Goal: Information Seeking & Learning: Find specific fact

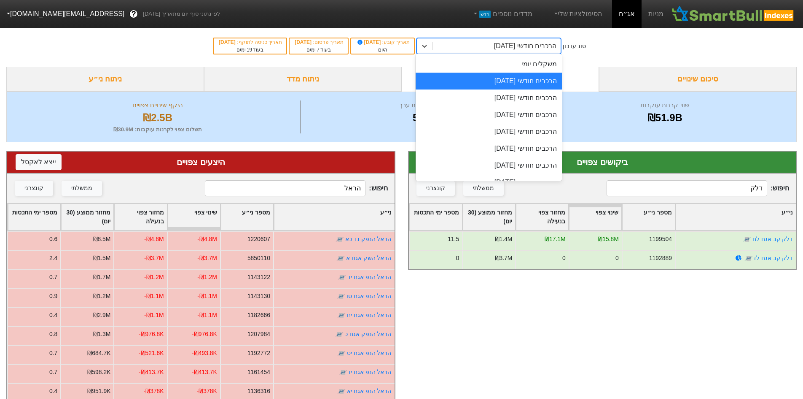
drag, startPoint x: 453, startPoint y: 45, endPoint x: 455, endPoint y: 52, distance: 7.4
click at [454, 45] on div "הרכבים חודשי [DATE]" at bounding box center [497, 45] width 128 height 15
click at [492, 81] on div "הרכבים חודשי [DATE]" at bounding box center [489, 81] width 146 height 17
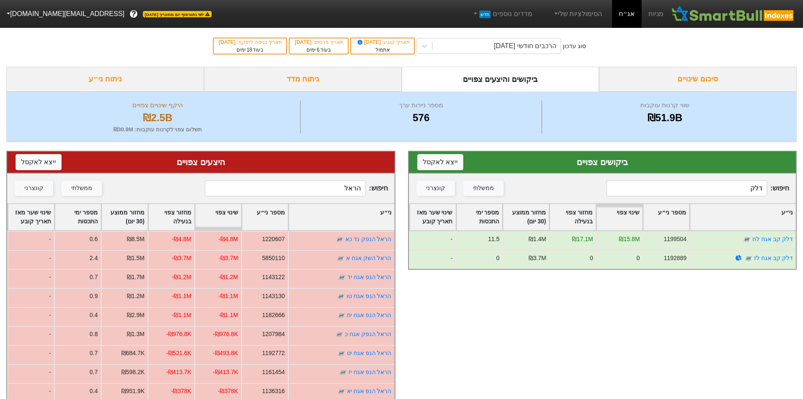
click at [736, 183] on input "דלק" at bounding box center [687, 188] width 161 height 16
type input "ד"
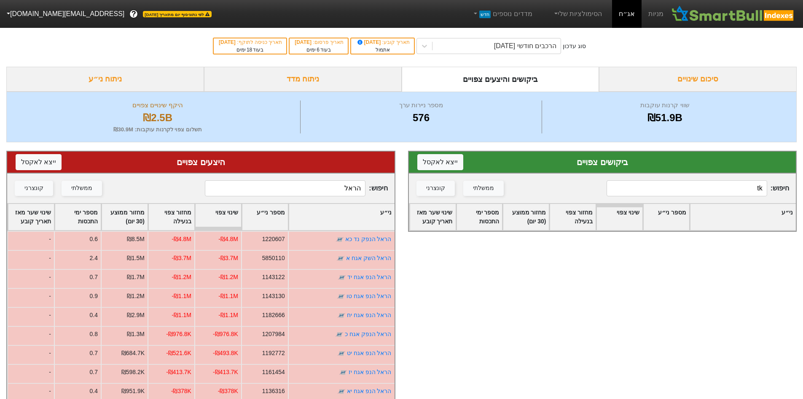
type input "t"
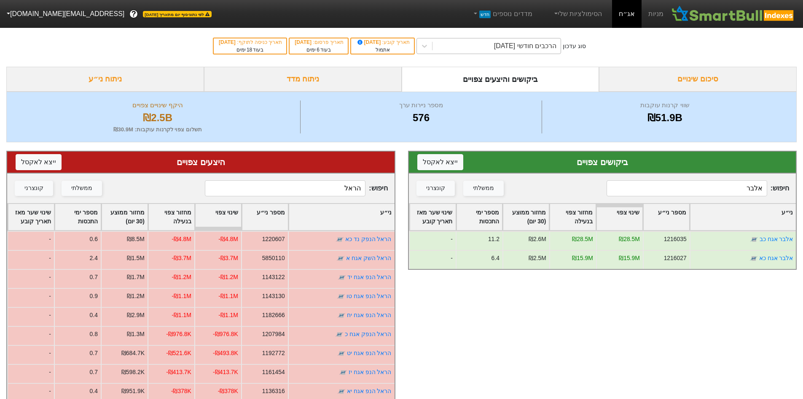
type input "אלבר"
click at [533, 47] on div "הרכבים חודשי [DATE]" at bounding box center [525, 46] width 62 height 10
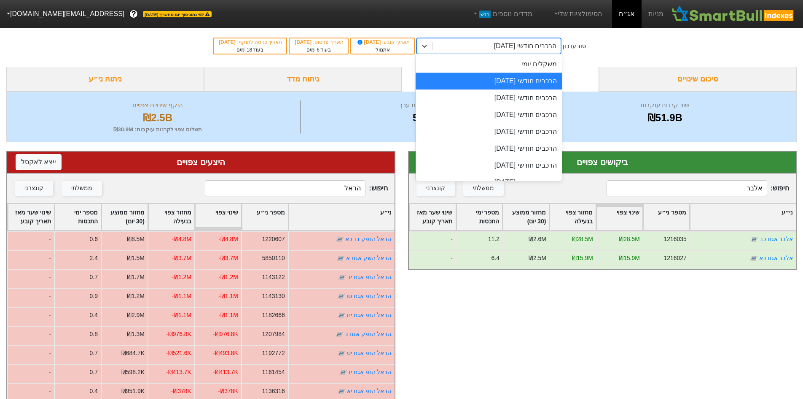
click at [542, 83] on div "הרכבים חודשי [DATE]" at bounding box center [489, 81] width 146 height 17
click at [544, 51] on div "הרכבים חודשי [DATE]" at bounding box center [497, 45] width 128 height 15
click at [530, 97] on div "הרכבים חודשי [DATE]" at bounding box center [489, 97] width 146 height 17
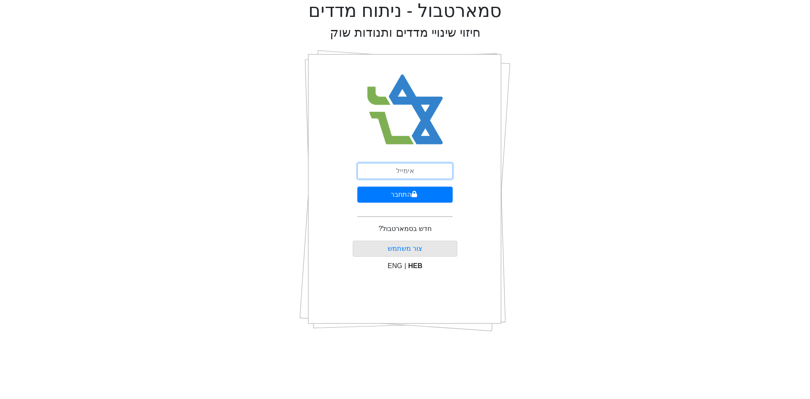
click at [391, 175] on input "email" at bounding box center [404, 171] width 95 height 16
click at [415, 173] on input "email" at bounding box center [404, 171] width 95 height 16
type input "ש"
type input "[EMAIL_ADDRESS][DOMAIN_NAME]"
click at [357, 186] on button "התחבר" at bounding box center [404, 194] width 95 height 16
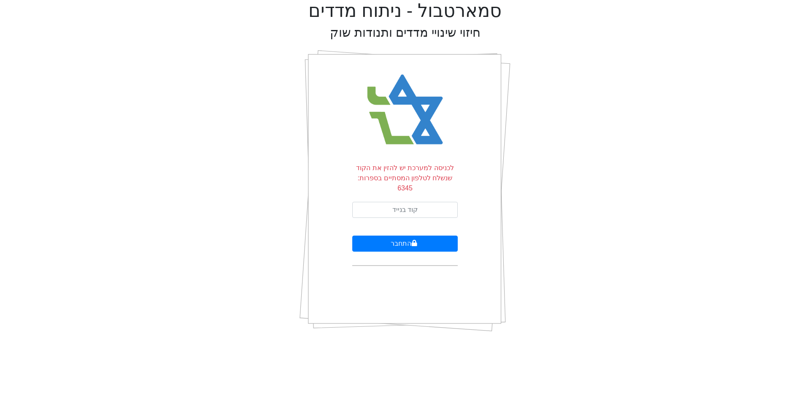
click at [425, 189] on form "לכניסה למערכת יש להזין את הקוד שנשלח לטלפון המסתיים בספרות: 6345 התחבר" at bounding box center [404, 214] width 105 height 103
click at [422, 202] on input "text" at bounding box center [404, 210] width 105 height 16
type input "193718"
click at [352, 235] on button "התחבר" at bounding box center [404, 243] width 105 height 16
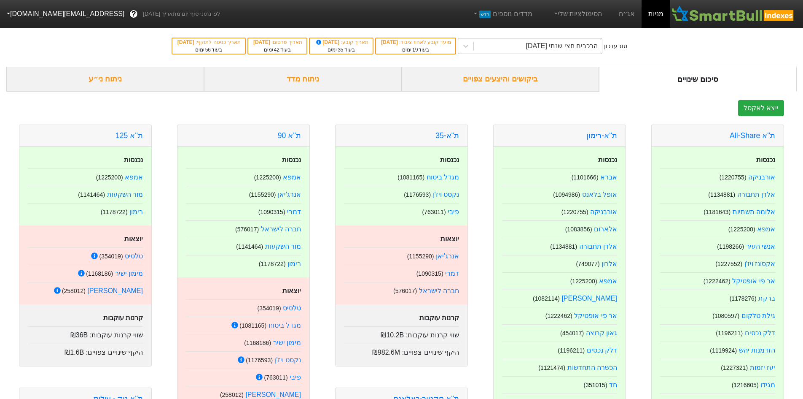
click at [571, 43] on div "הרכבים חצי שנתי [DATE]" at bounding box center [562, 46] width 72 height 10
click at [630, 10] on link "אג״ח" at bounding box center [627, 14] width 30 height 28
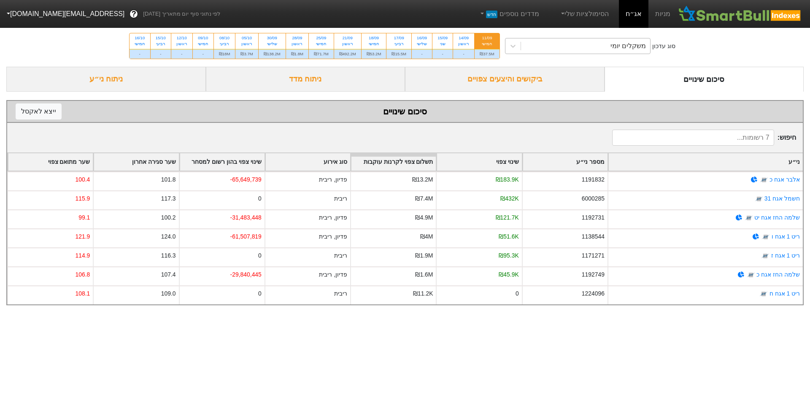
click at [566, 47] on div "משקלים יומי" at bounding box center [585, 45] width 129 height 15
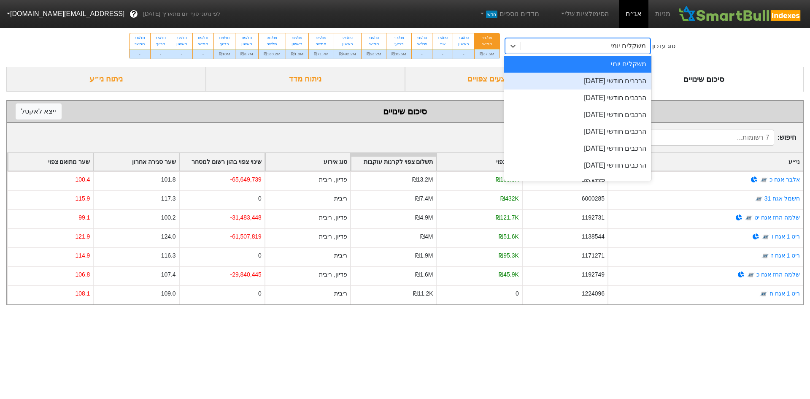
click at [569, 78] on div "הרכבים חודשי [DATE]" at bounding box center [578, 81] width 148 height 17
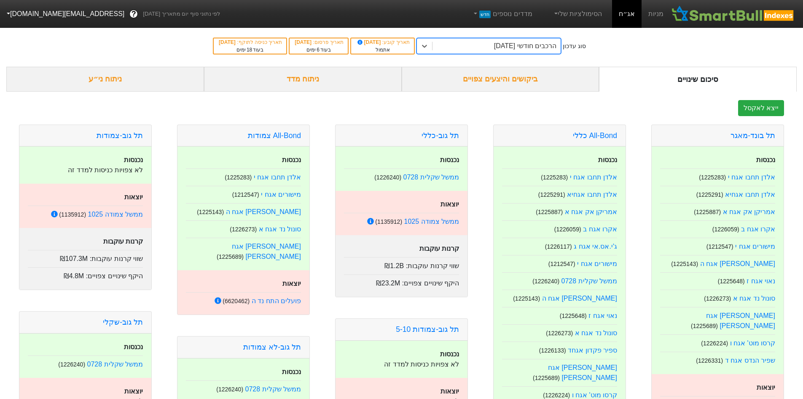
click at [533, 80] on div "ביקושים והיצעים צפויים" at bounding box center [501, 79] width 198 height 25
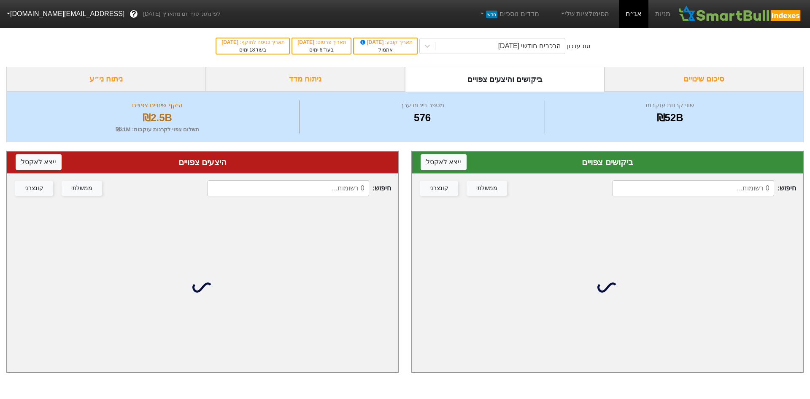
click at [653, 184] on input at bounding box center [693, 188] width 162 height 16
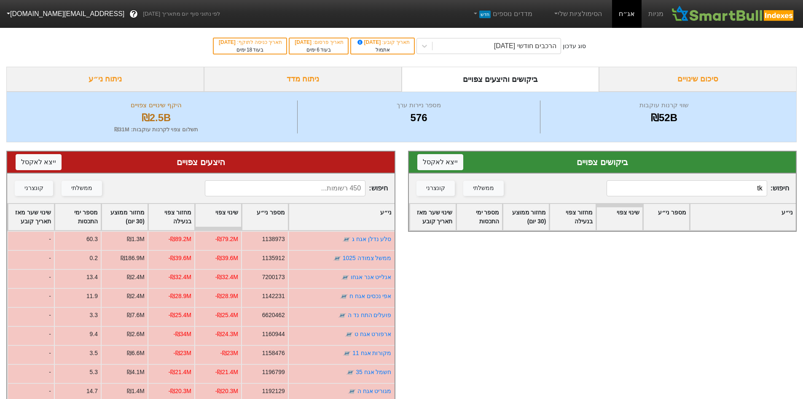
type input "t"
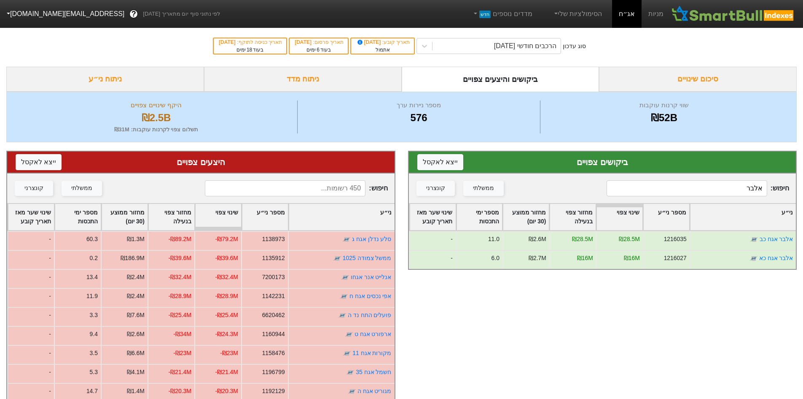
click at [699, 183] on input "אלבר" at bounding box center [687, 188] width 161 height 16
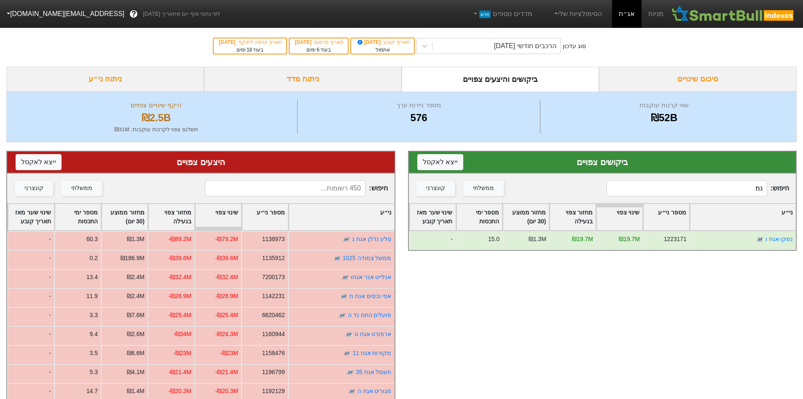
click at [699, 184] on input "נמ" at bounding box center [687, 188] width 161 height 16
type input "הראל"
click at [324, 186] on input at bounding box center [285, 188] width 161 height 16
type input "הראל"
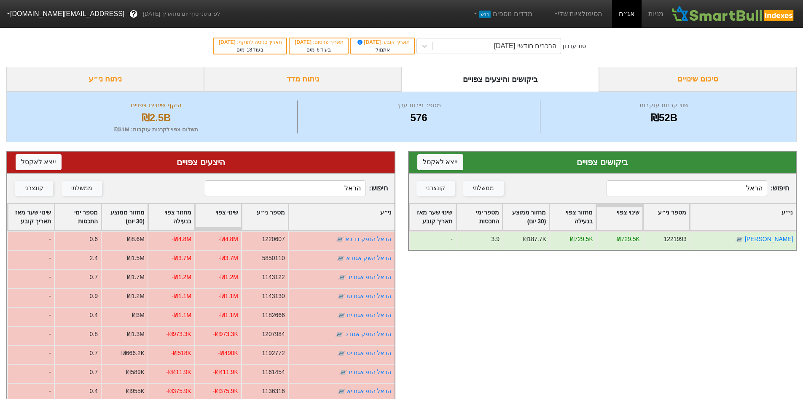
drag, startPoint x: 724, startPoint y: 192, endPoint x: 819, endPoint y: 186, distance: 94.7
click at [803, 186] on html "מניות אג״ח הסימולציות שלי מדדים נוספים חדש לפי נתוני סוף יום מתאריך [DATE] ? [E…" at bounding box center [401, 267] width 803 height 535
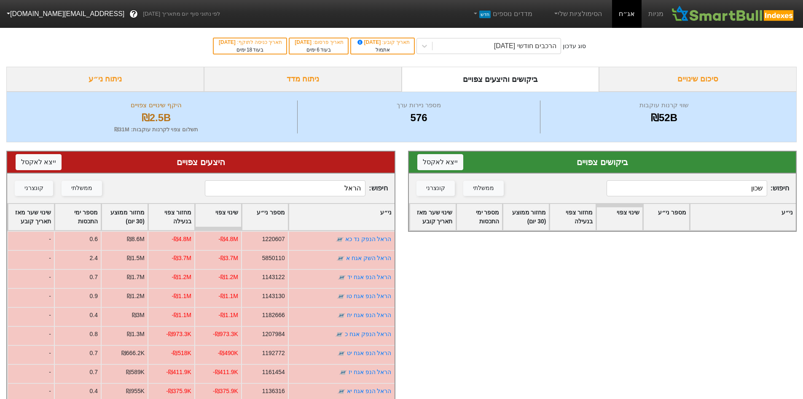
click at [745, 192] on input "שכון" at bounding box center [687, 188] width 161 height 16
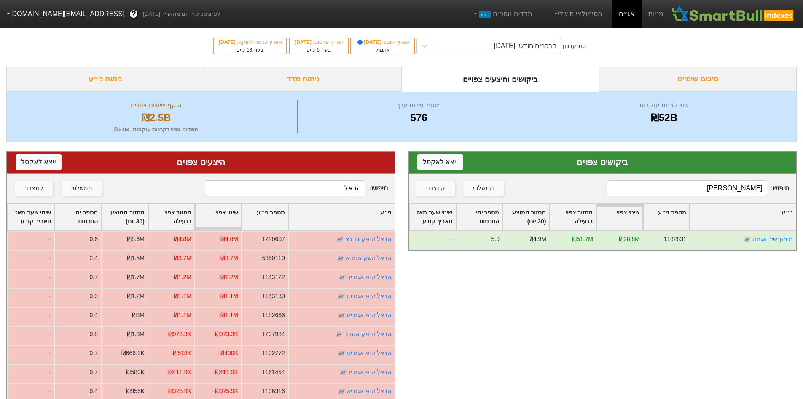
type input "[PERSON_NAME]"
click at [291, 191] on input "הראל" at bounding box center [285, 188] width 161 height 16
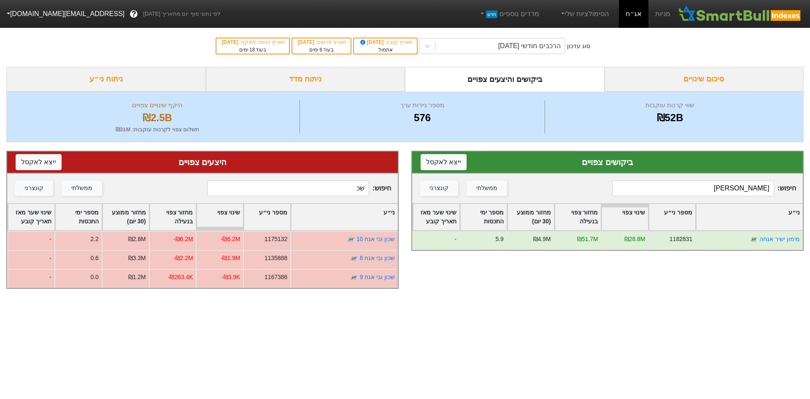
type input "שכ"
click at [696, 190] on input "[PERSON_NAME]" at bounding box center [693, 188] width 162 height 16
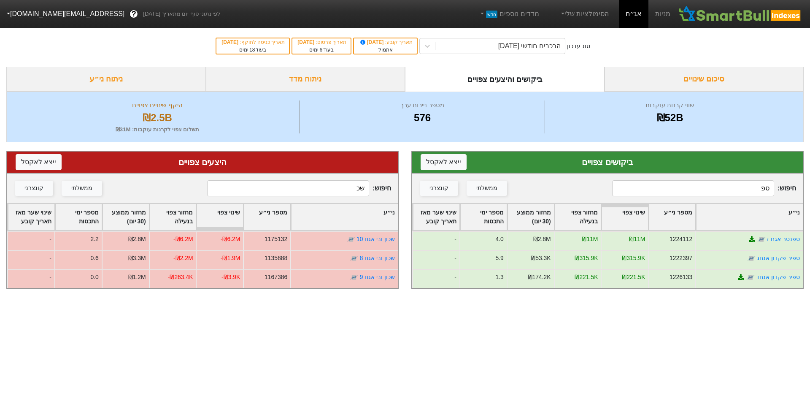
click at [697, 189] on input "ספ" at bounding box center [693, 188] width 162 height 16
click at [691, 189] on input "ספ" at bounding box center [693, 188] width 162 height 16
click at [694, 188] on input "ספ" at bounding box center [693, 188] width 162 height 16
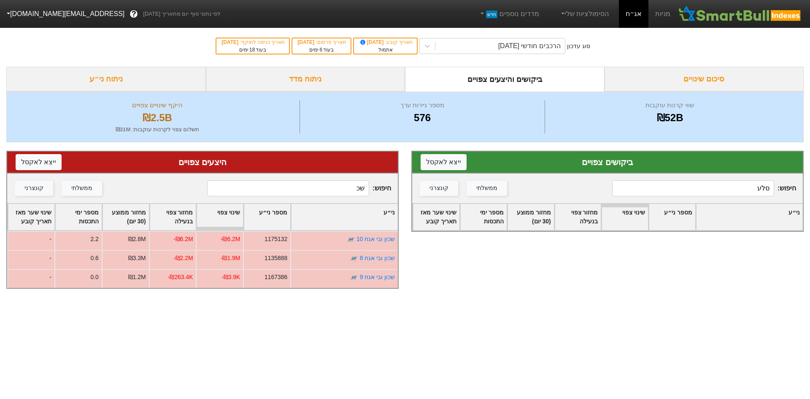
click at [722, 194] on input "סלע" at bounding box center [693, 188] width 162 height 16
click at [738, 189] on input "בזק" at bounding box center [693, 188] width 162 height 16
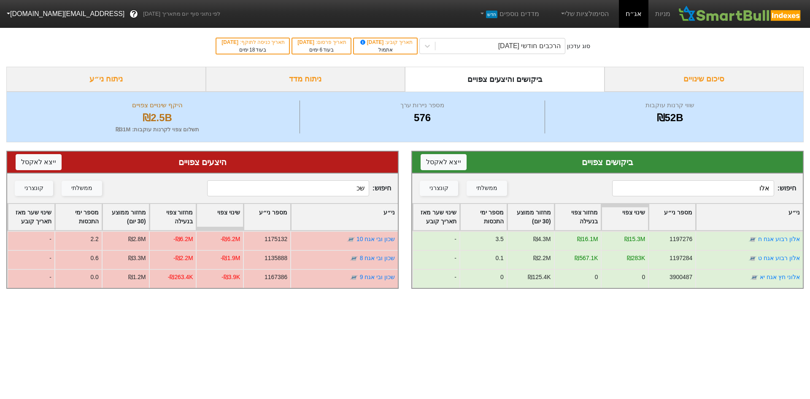
click at [735, 191] on input "אלו" at bounding box center [693, 188] width 162 height 16
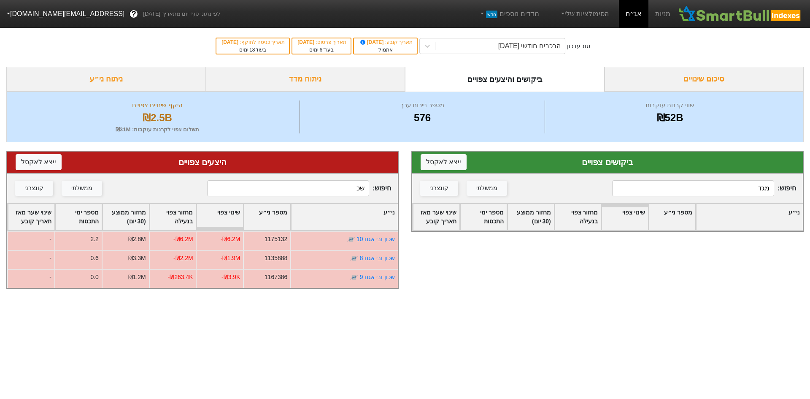
click at [733, 193] on input "מגד" at bounding box center [693, 188] width 162 height 16
click at [733, 192] on input "מגד" at bounding box center [693, 188] width 162 height 16
drag, startPoint x: 733, startPoint y: 192, endPoint x: 831, endPoint y: 192, distance: 97.8
click at [809, 192] on html "מניות אג״ח הסימולציות שלי מדדים נוספים חדש לפי נתוני סוף יום מתאריך [DATE] ? [E…" at bounding box center [405, 148] width 810 height 297
type input "איי"
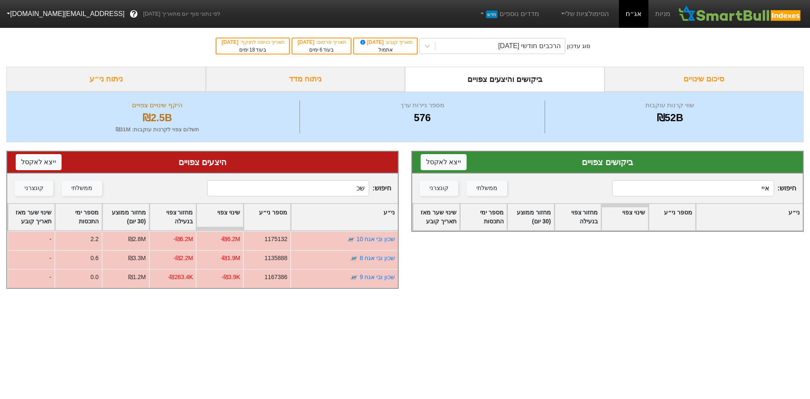
click at [352, 186] on input "שכ" at bounding box center [288, 188] width 162 height 16
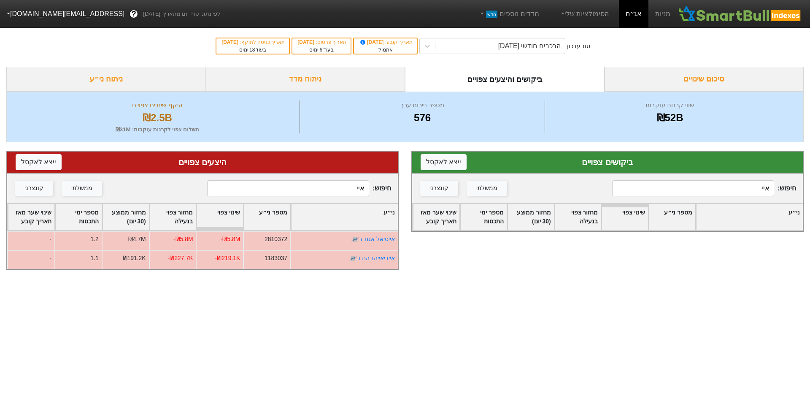
click at [352, 189] on input "איי" at bounding box center [288, 188] width 162 height 16
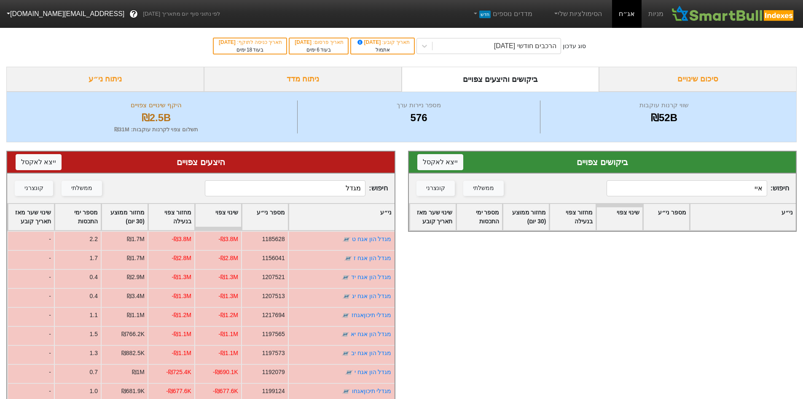
type input "מגדל"
click at [701, 194] on input "איי" at bounding box center [687, 188] width 161 height 16
click at [699, 194] on input "xp" at bounding box center [687, 188] width 161 height 16
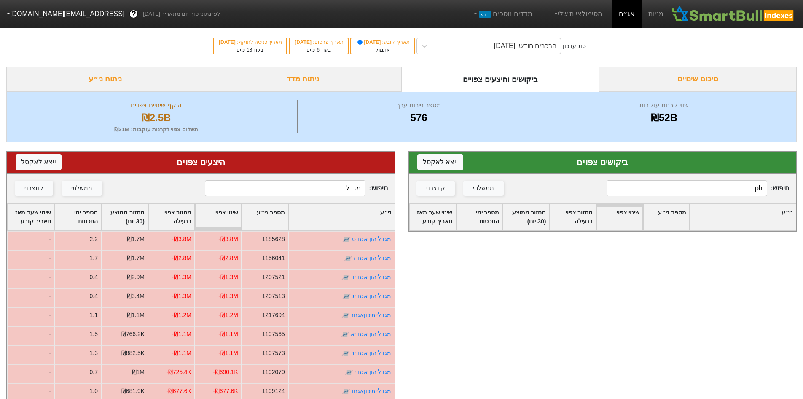
type input "p"
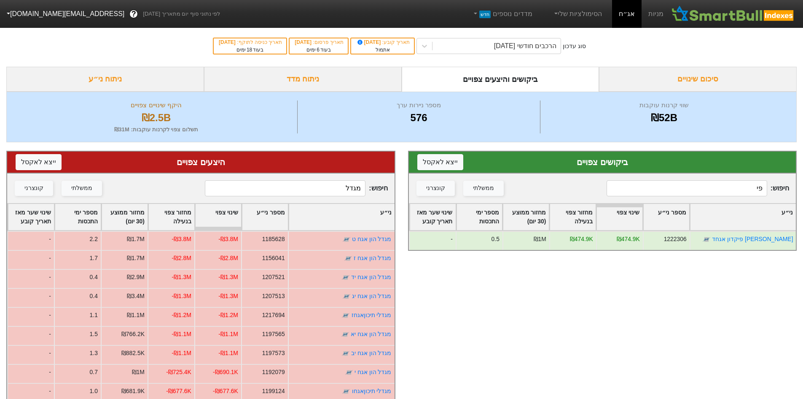
type input "פ"
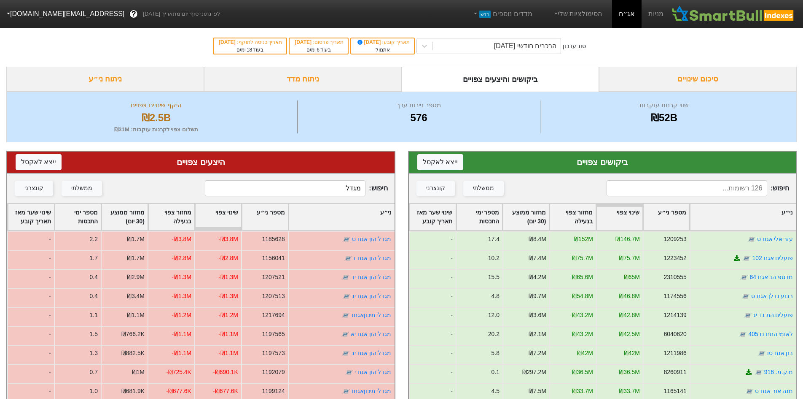
click at [722, 77] on div "סיכום שינויים" at bounding box center [698, 79] width 198 height 25
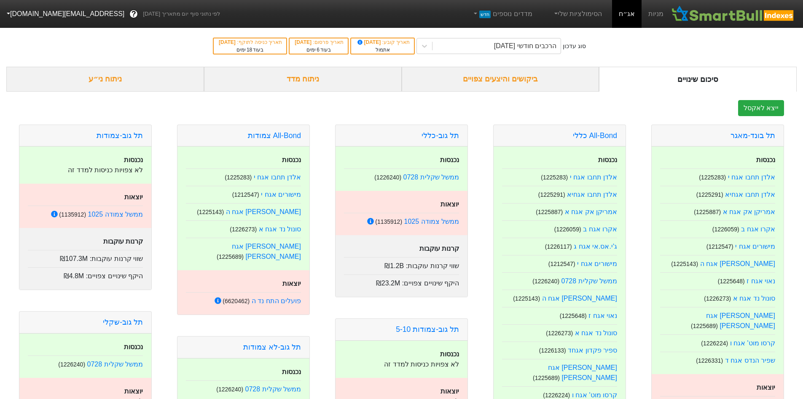
click at [481, 89] on div "ביקושים והיצעים צפויים" at bounding box center [501, 79] width 198 height 25
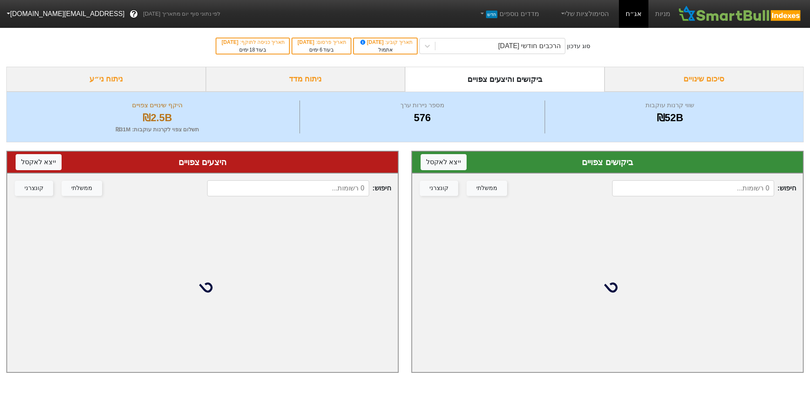
click at [717, 187] on input at bounding box center [693, 188] width 162 height 16
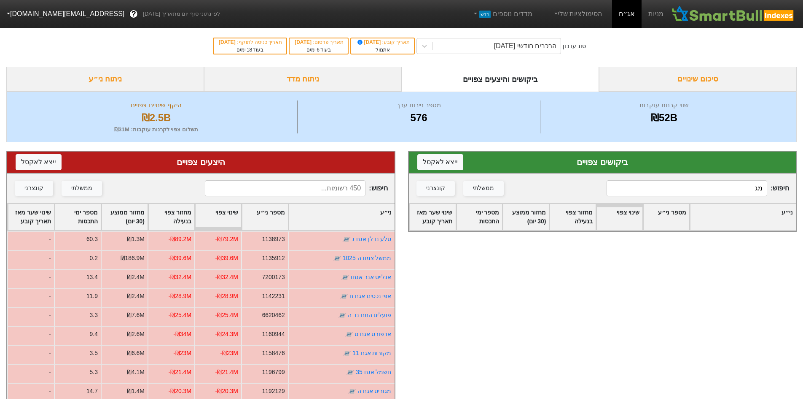
type input "מ"
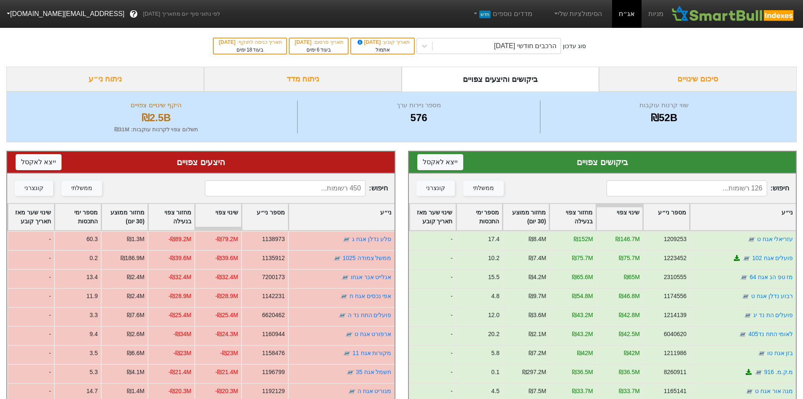
click at [304, 193] on input at bounding box center [285, 188] width 161 height 16
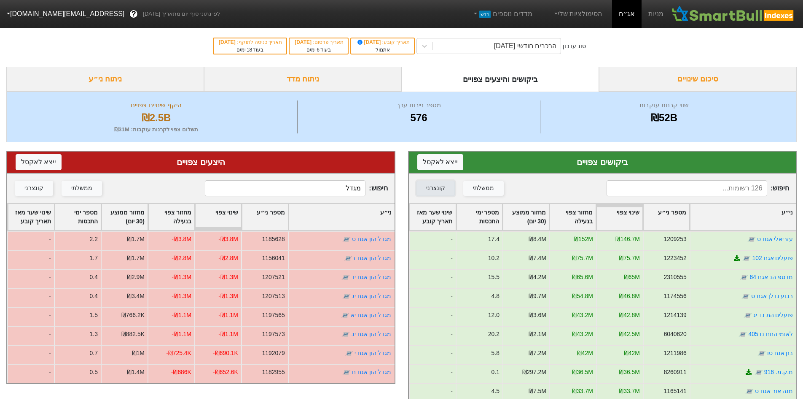
click at [434, 183] on button "קונצרני" at bounding box center [436, 187] width 38 height 15
click at [20, 194] on button "קונצרני" at bounding box center [34, 187] width 38 height 15
click at [303, 176] on div "חיפוש : מגדל ממשלתי קונצרני" at bounding box center [201, 188] width 388 height 30
click at [308, 183] on input "מגדל" at bounding box center [285, 188] width 161 height 16
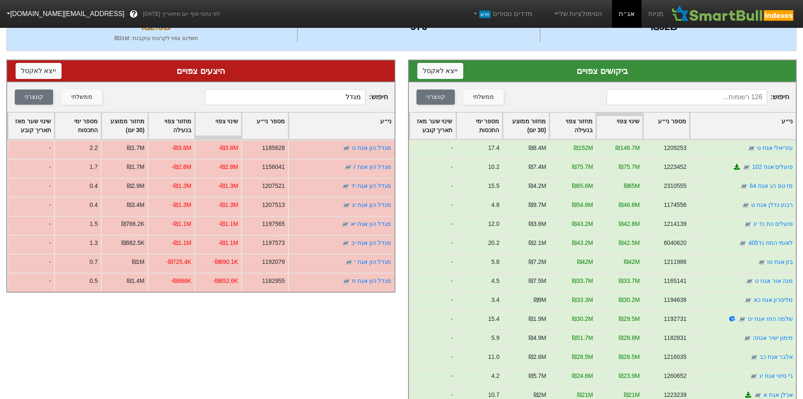
scroll to position [42, 0]
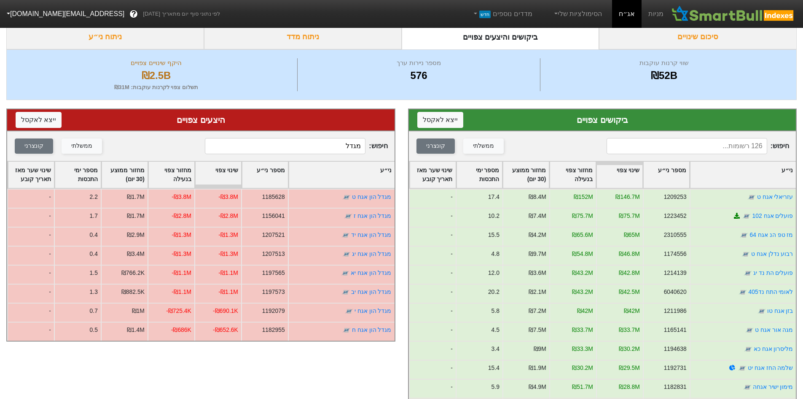
drag, startPoint x: 292, startPoint y: 136, endPoint x: 314, endPoint y: 143, distance: 23.3
click at [311, 141] on div "חיפוש : מגדל ממשלתי קונצרני" at bounding box center [201, 146] width 388 height 30
drag, startPoint x: 320, startPoint y: 145, endPoint x: 539, endPoint y: 154, distance: 219.4
click at [535, 154] on div "ביקושים צפויים ייצא ל אקסל חיפוש : ממשלתי קונצרני ני״ע מספר ני״ע שינוי צפוי מחז…" at bounding box center [401, 296] width 803 height 393
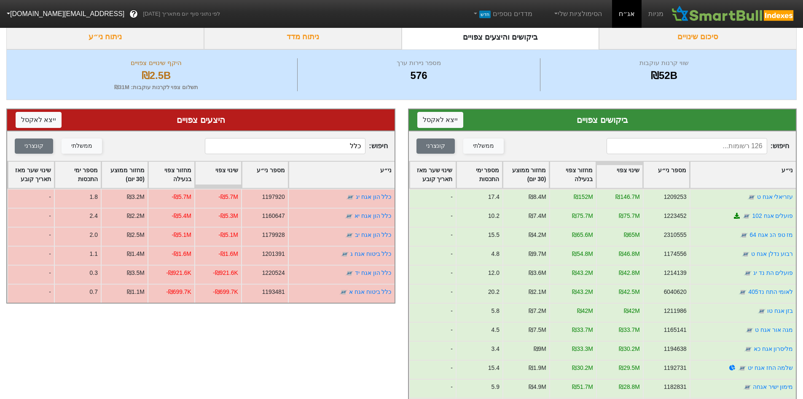
type input "כלל"
